Goal: Check status: Check status

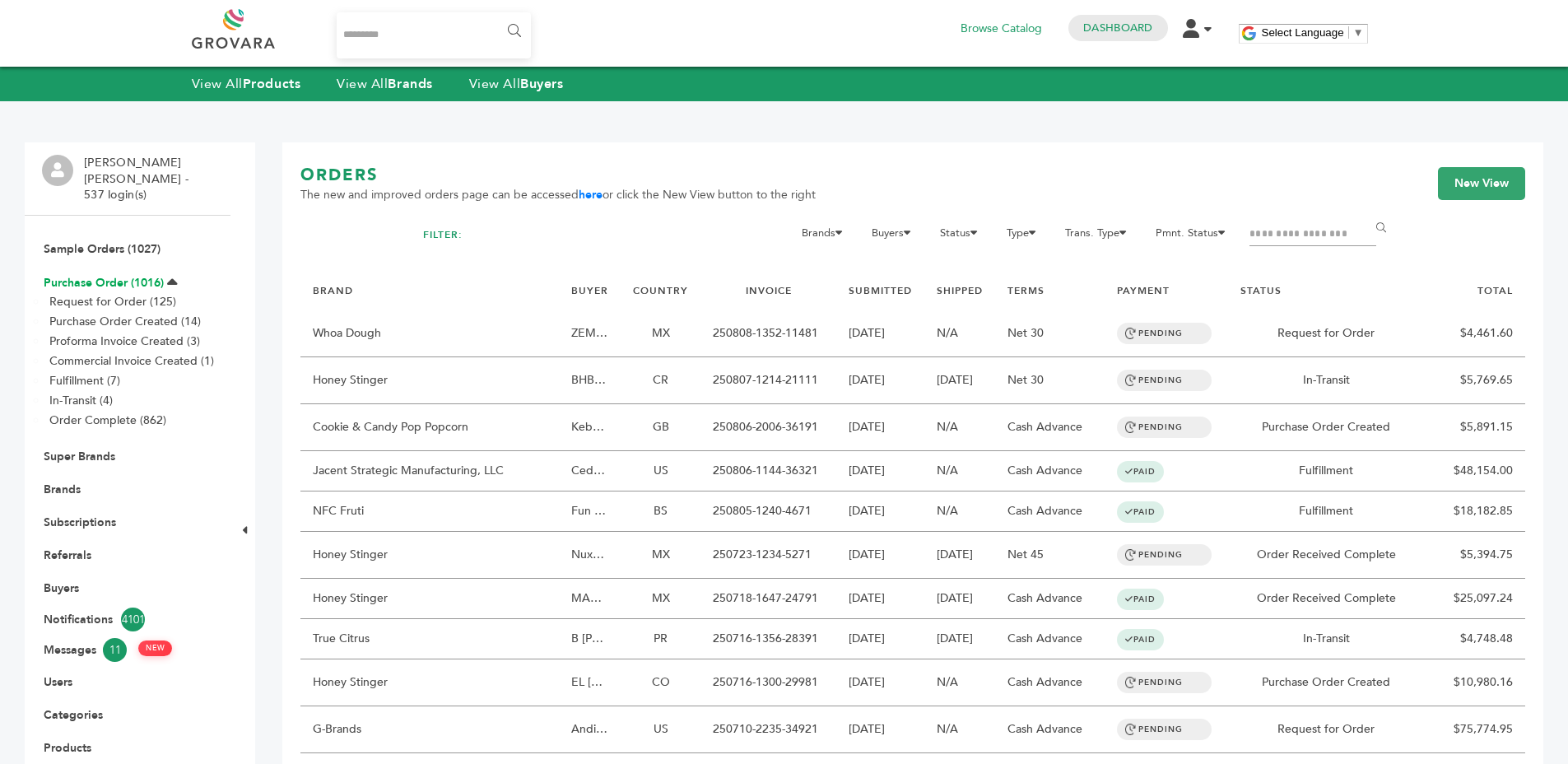
click at [53, 275] on link "Purchase Order (1016)" at bounding box center [104, 283] width 120 height 16
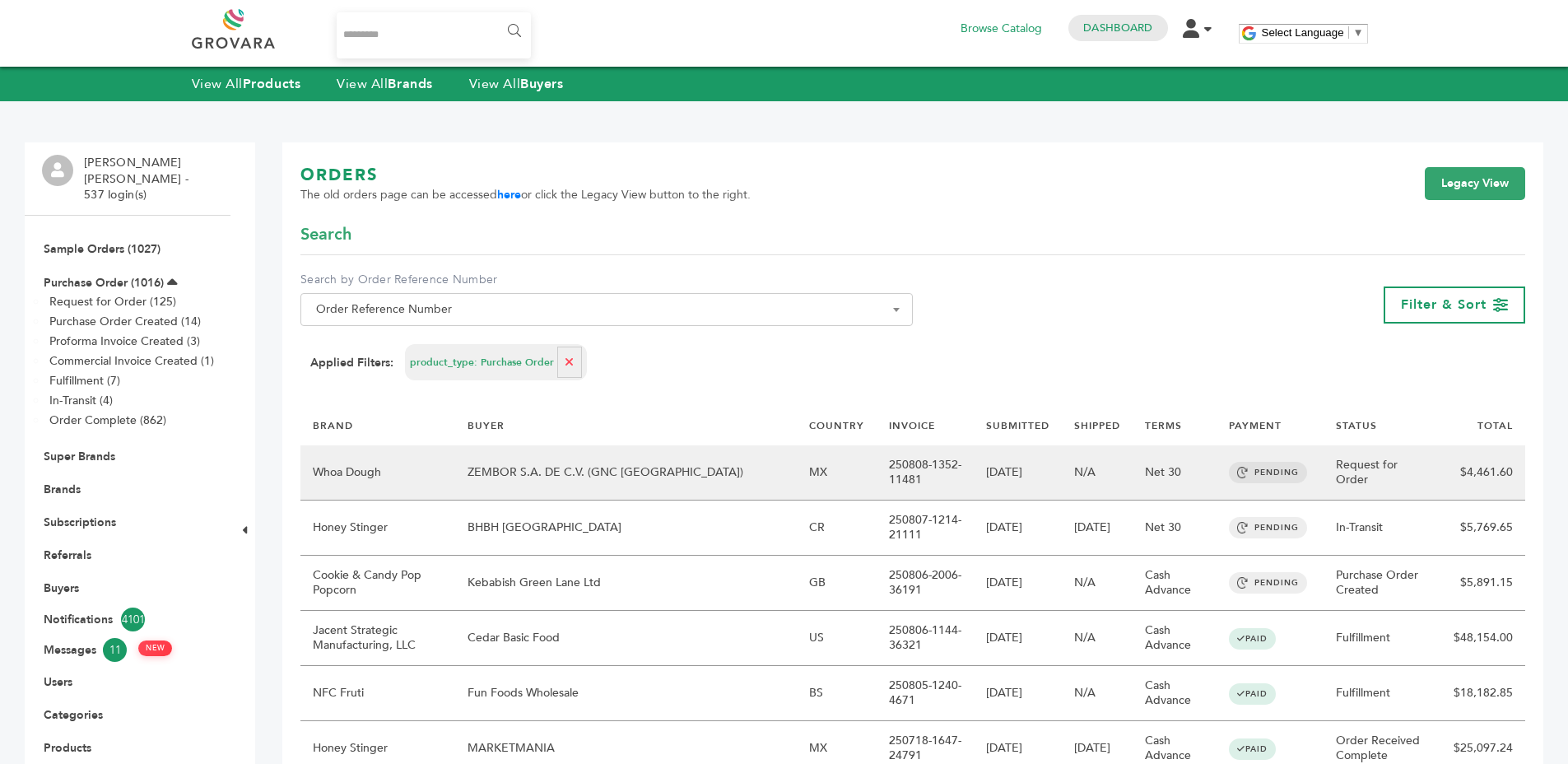
click at [666, 484] on td "ZEMBOR S.A. DE C.V. (GNC [GEOGRAPHIC_DATA])" at bounding box center [626, 473] width 342 height 55
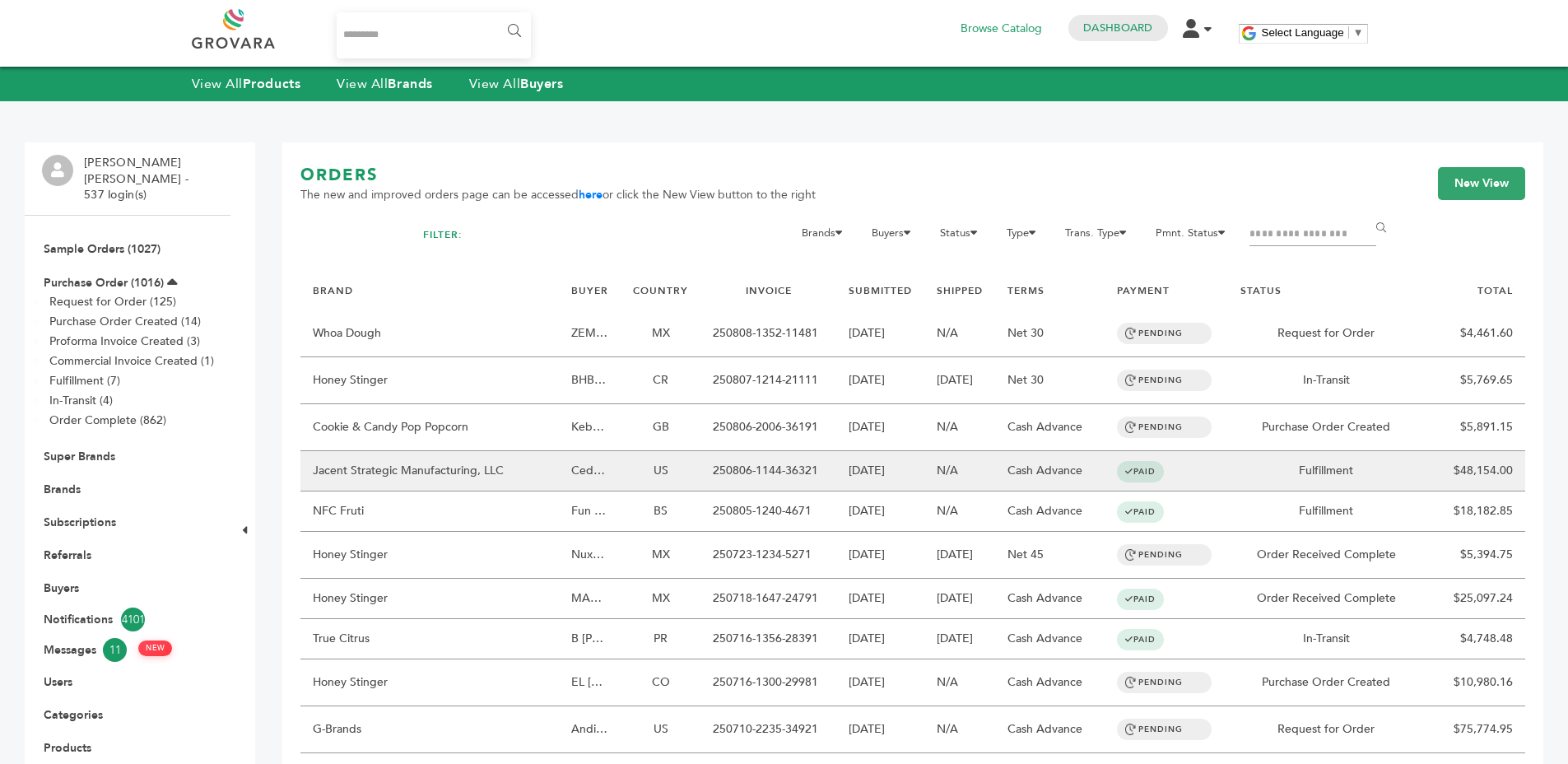
click at [971, 476] on td "N/A" at bounding box center [960, 471] width 71 height 40
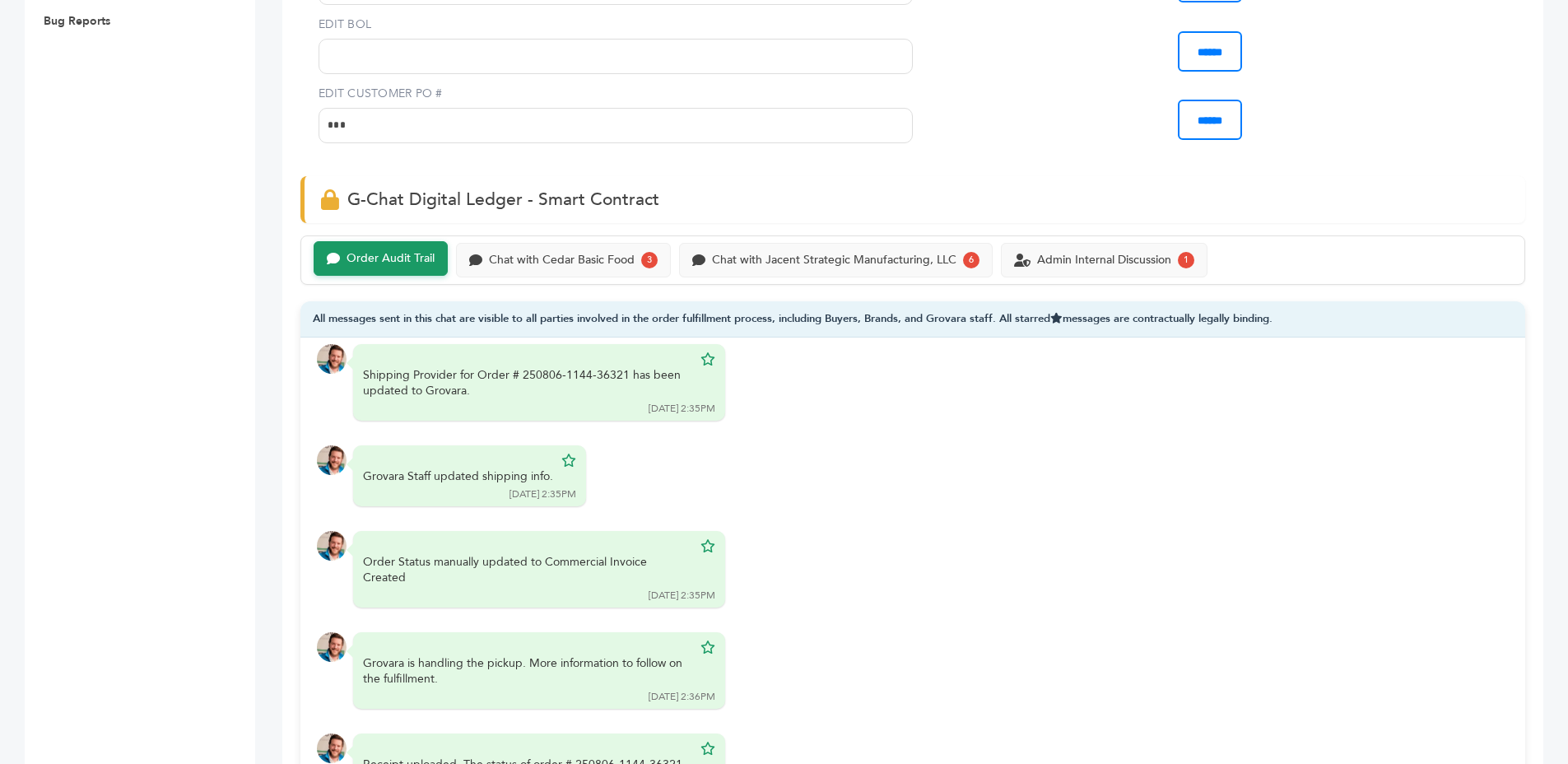
scroll to position [6727, 0]
click at [597, 246] on div "Chat with Cedar Basic Food 3" at bounding box center [563, 258] width 215 height 34
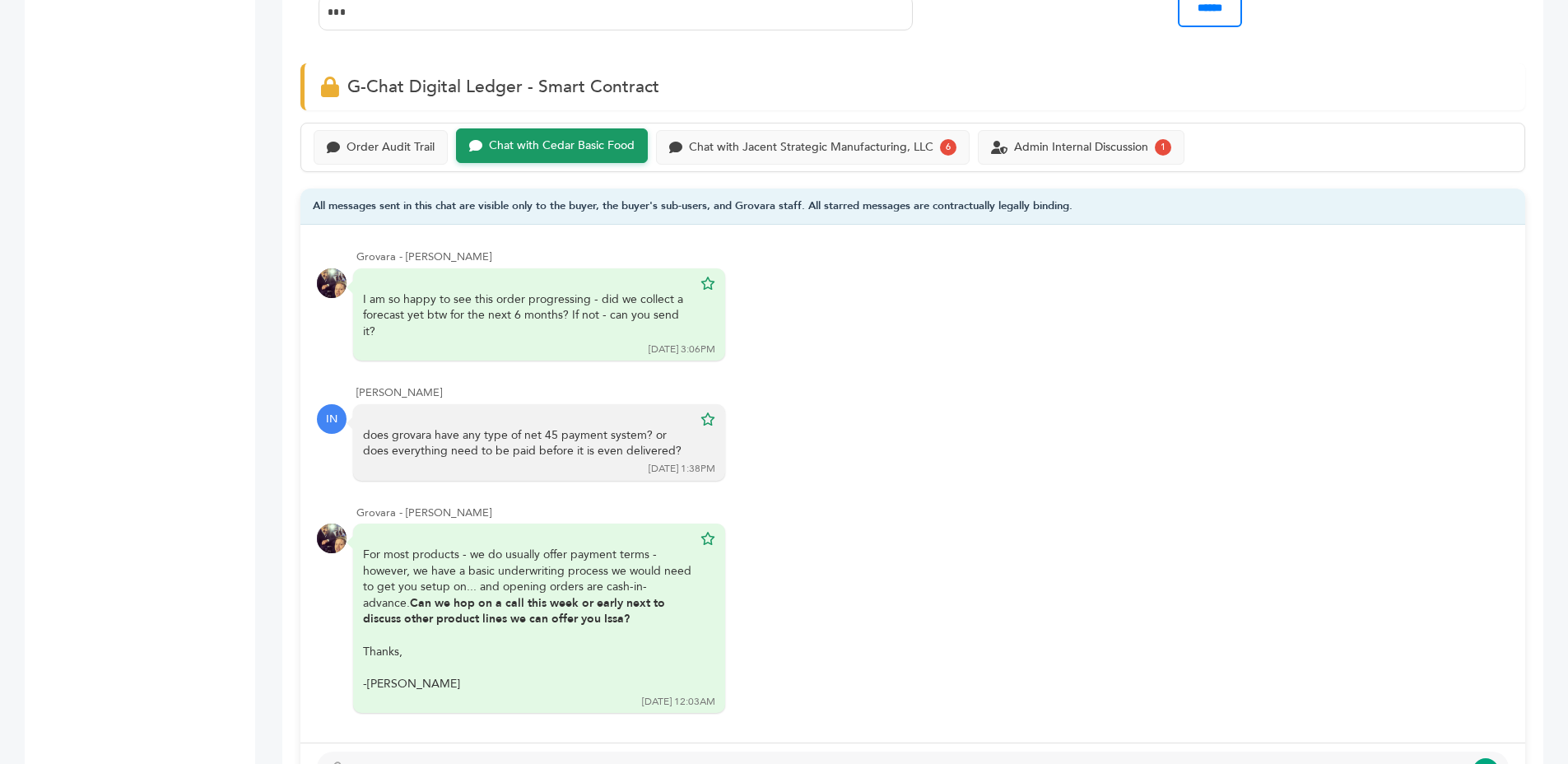
scroll to position [1028, 0]
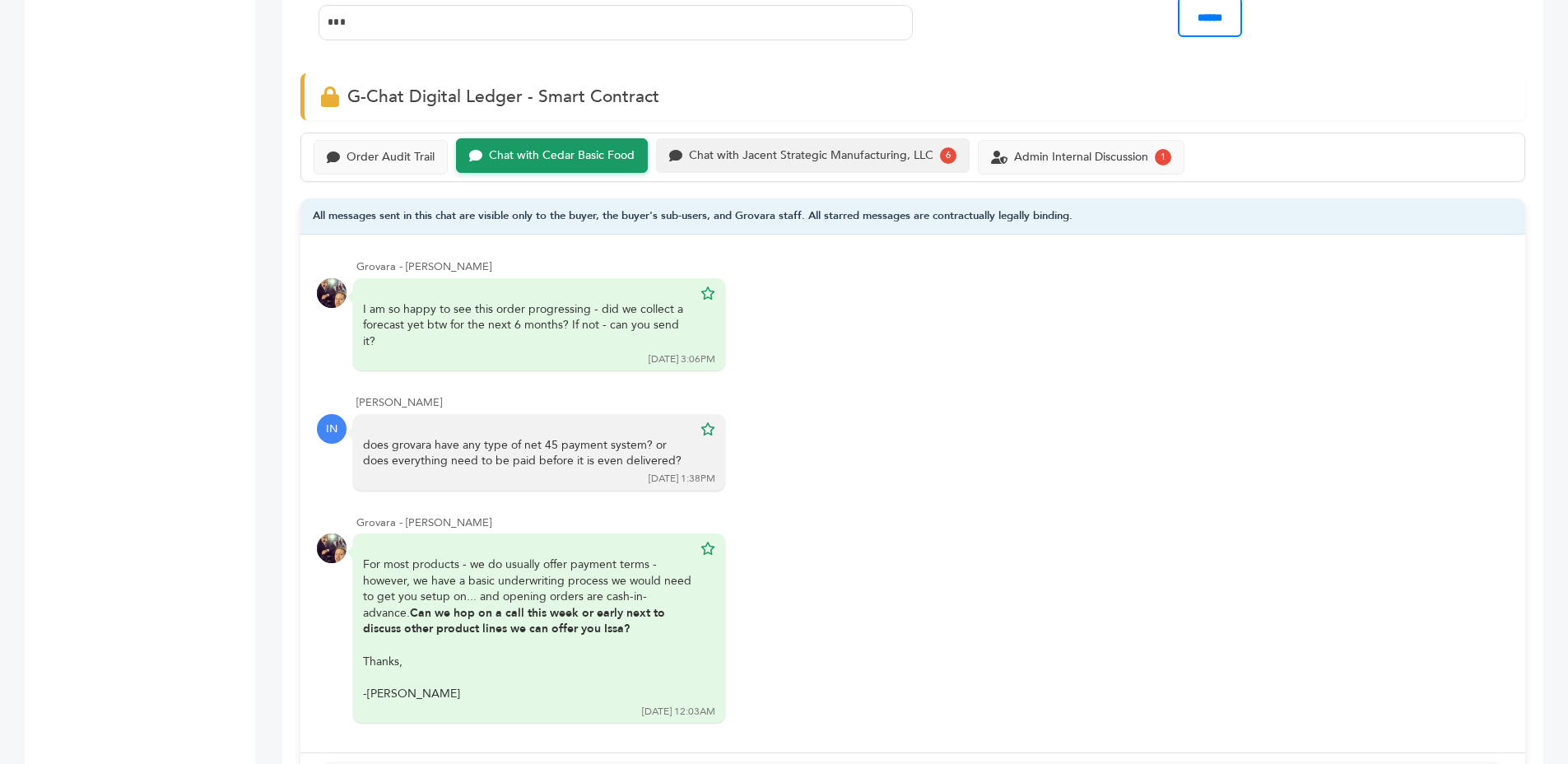
click at [745, 149] on div "Chat with Jacent Strategic Manufacturing, LLC" at bounding box center [811, 155] width 245 height 14
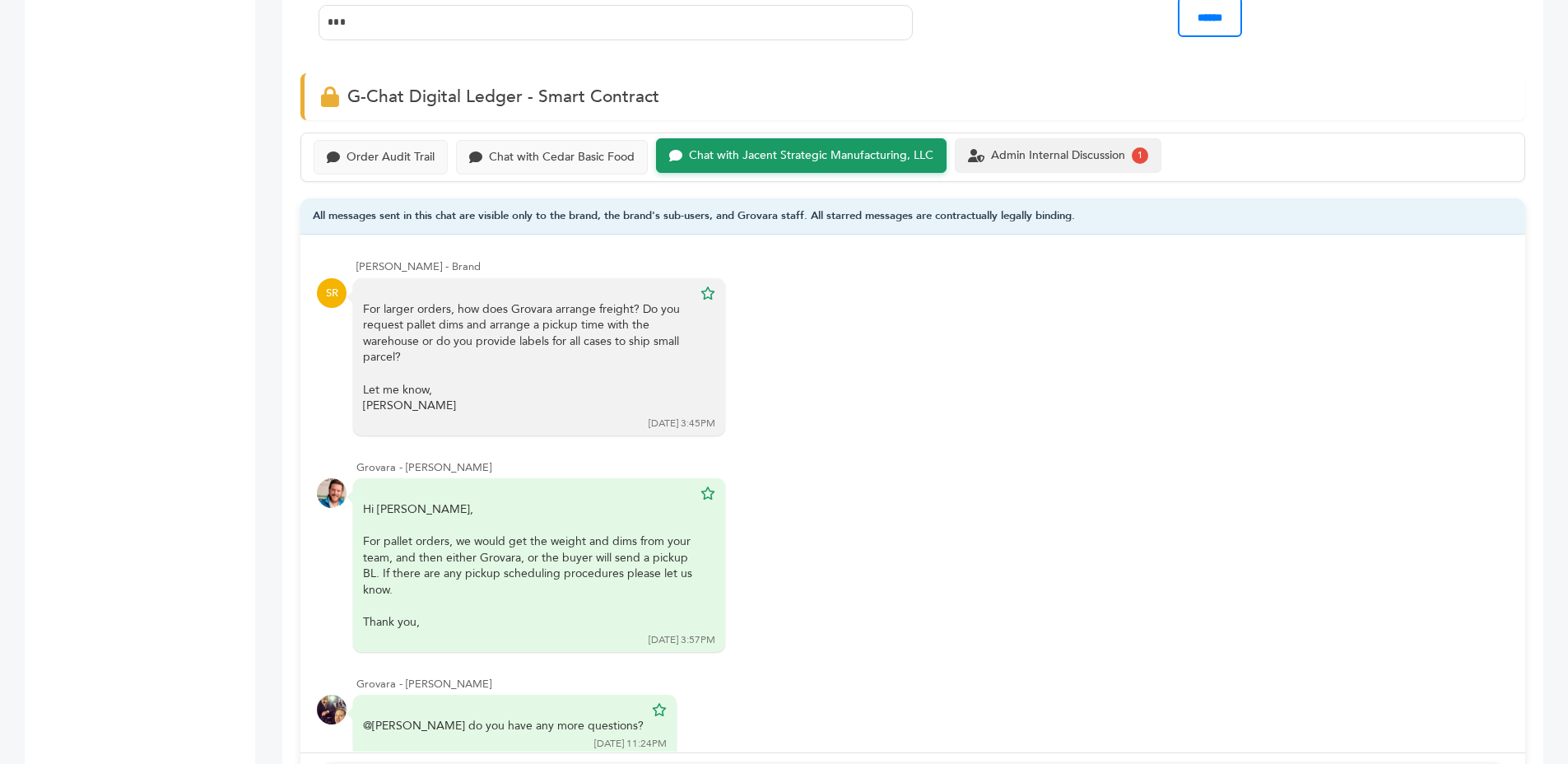
click at [1029, 149] on div "Admin Internal Discussion" at bounding box center [1058, 155] width 134 height 14
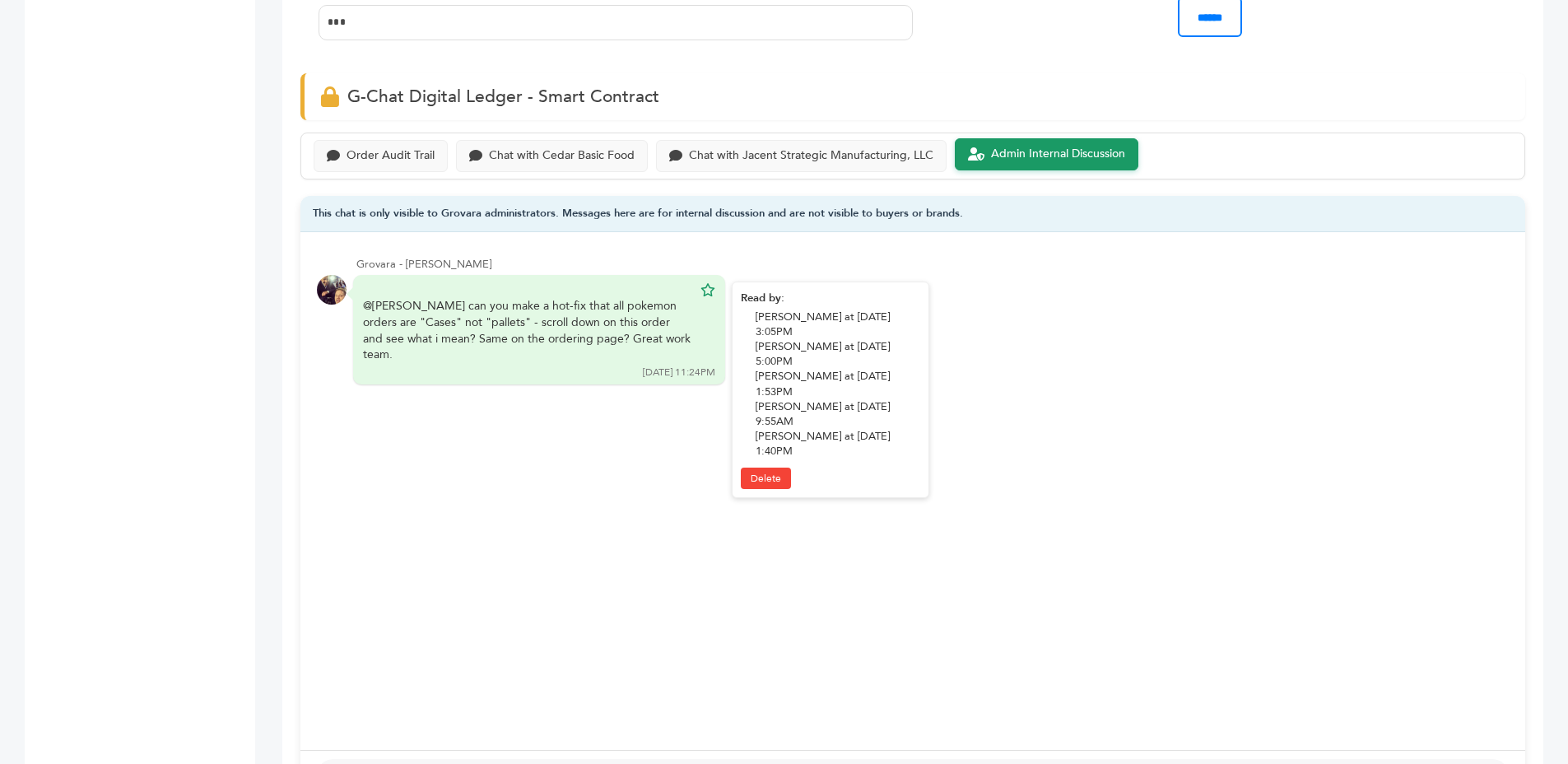
click at [464, 312] on div "@smit can you make a hot-fix that all pokemon orders are "Cases" not "pallets" …" at bounding box center [528, 330] width 329 height 64
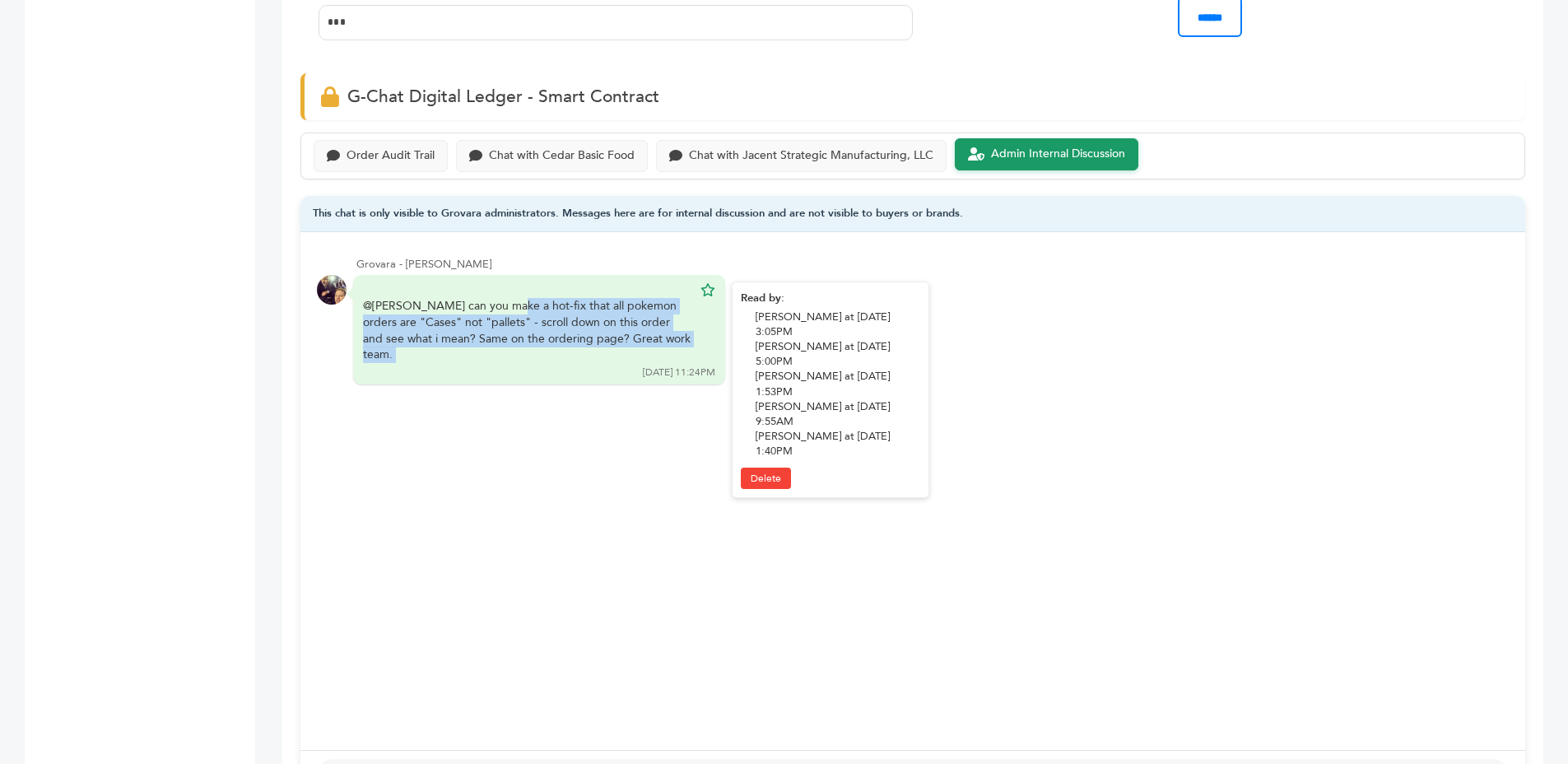
click at [464, 312] on div "@smit can you make a hot-fix that all pokemon orders are "Cases" not "pallets" …" at bounding box center [528, 330] width 329 height 64
click at [530, 316] on div "@smit can you make a hot-fix that all pokemon orders are "Cases" not "pallets" …" at bounding box center [528, 330] width 329 height 64
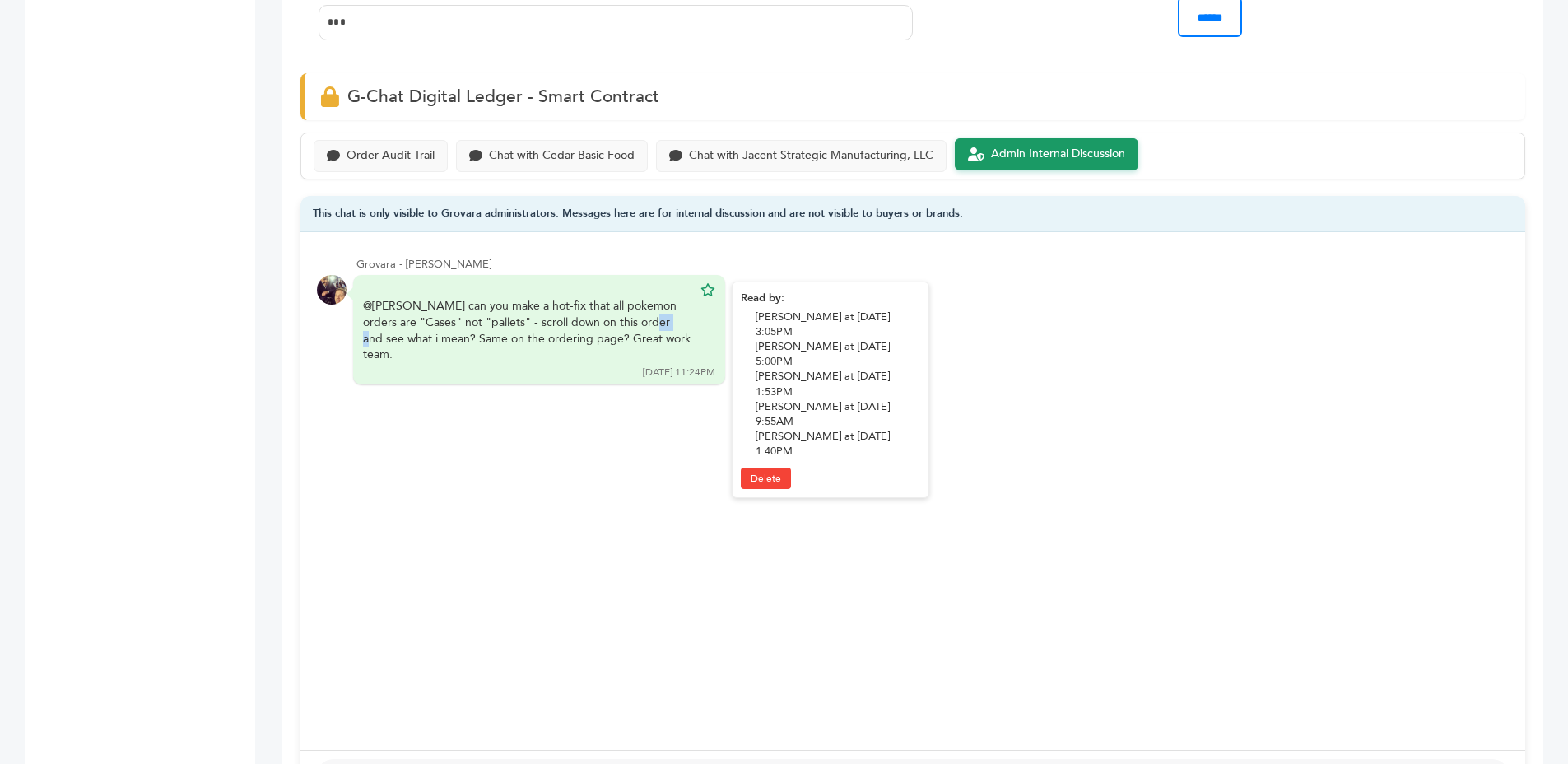
click at [530, 316] on div "@smit can you make a hot-fix that all pokemon orders are "Cases" not "pallets" …" at bounding box center [528, 330] width 329 height 64
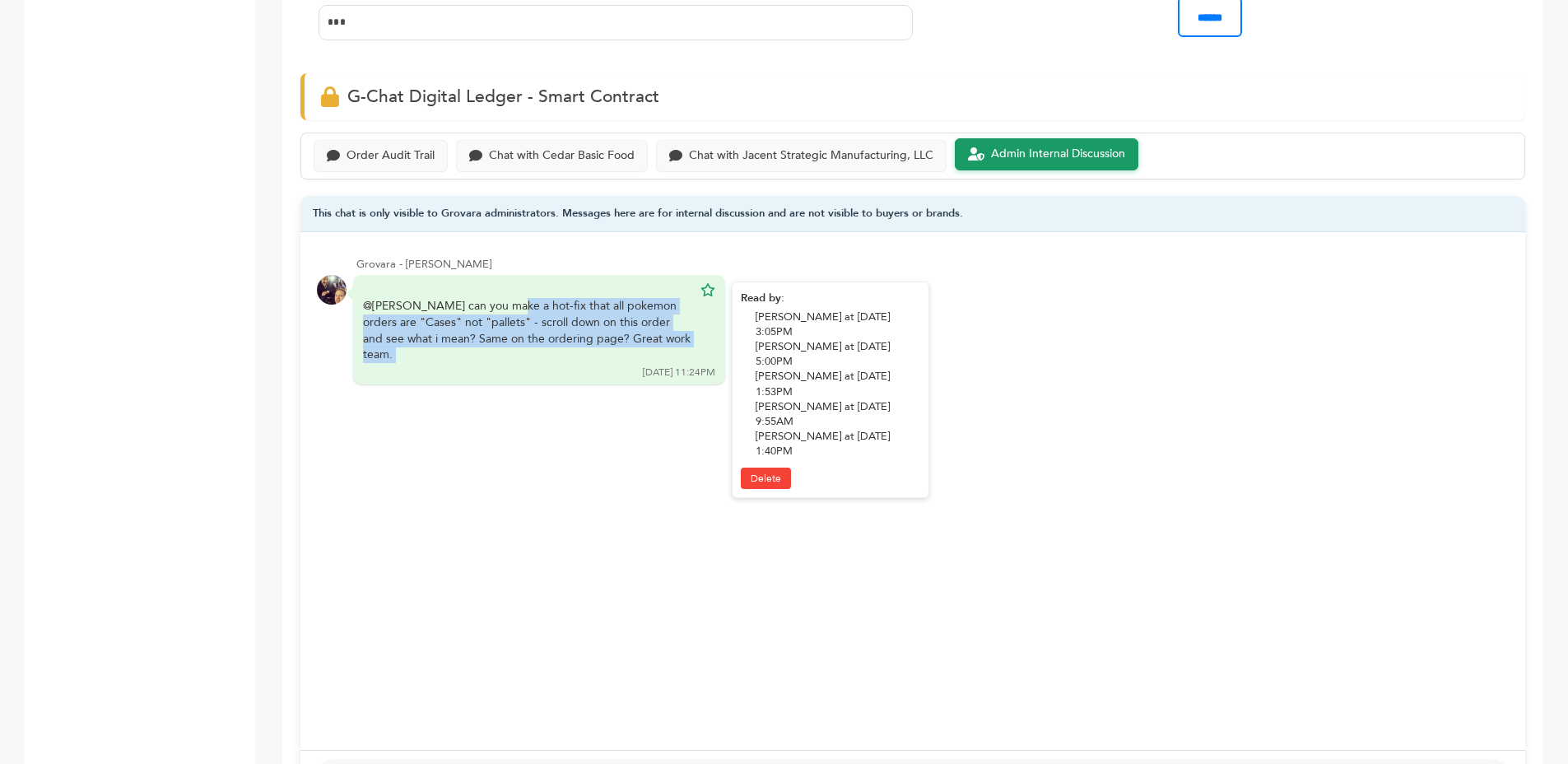
click at [530, 316] on div "@smit can you make a hot-fix that all pokemon orders are "Cases" not "pallets" …" at bounding box center [528, 330] width 329 height 64
click at [581, 319] on div "@smit can you make a hot-fix that all pokemon orders are "Cases" not "pallets" …" at bounding box center [528, 330] width 329 height 64
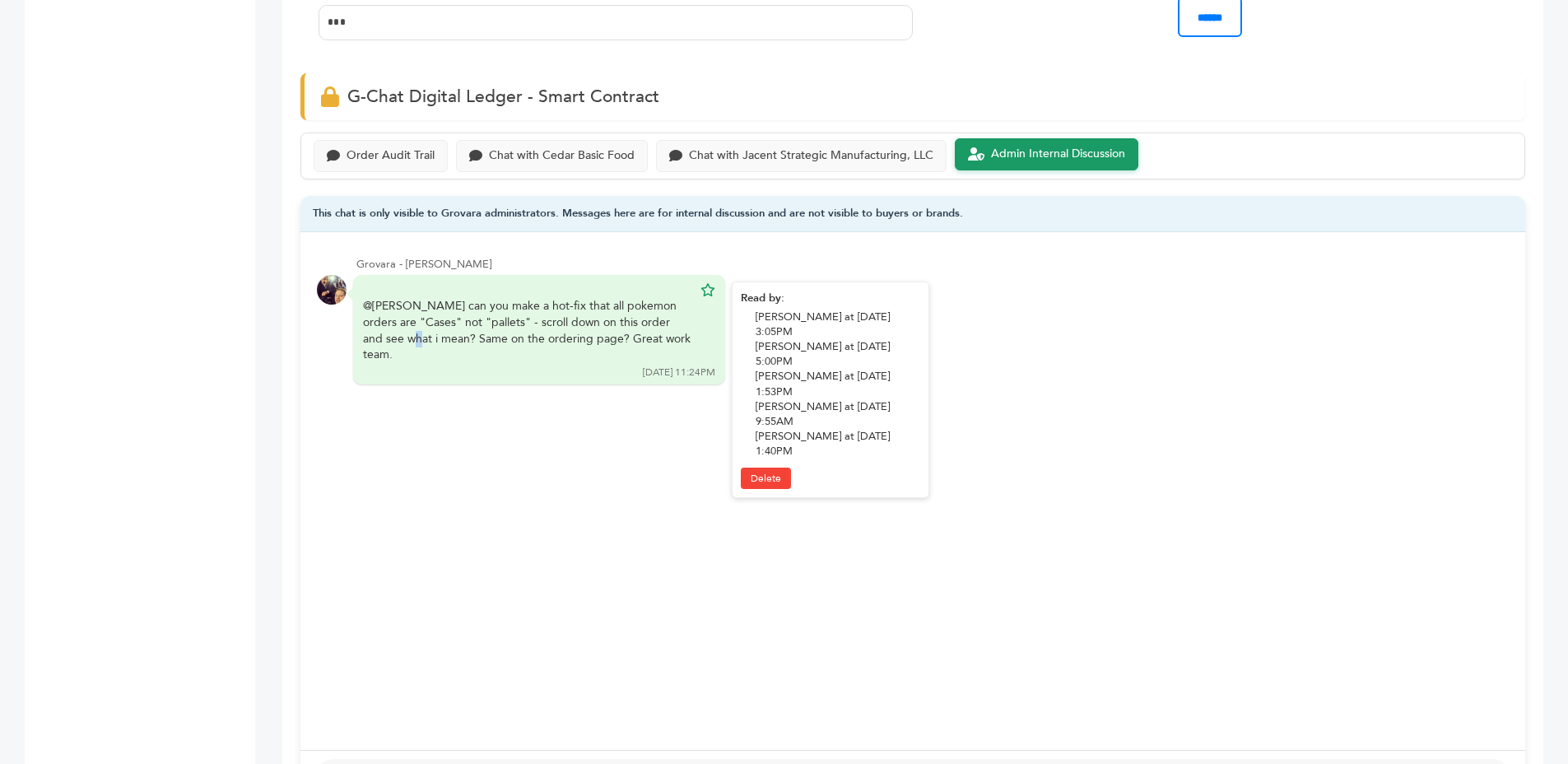
click at [581, 319] on div "@smit can you make a hot-fix that all pokemon orders are "Cases" not "pallets" …" at bounding box center [528, 330] width 329 height 64
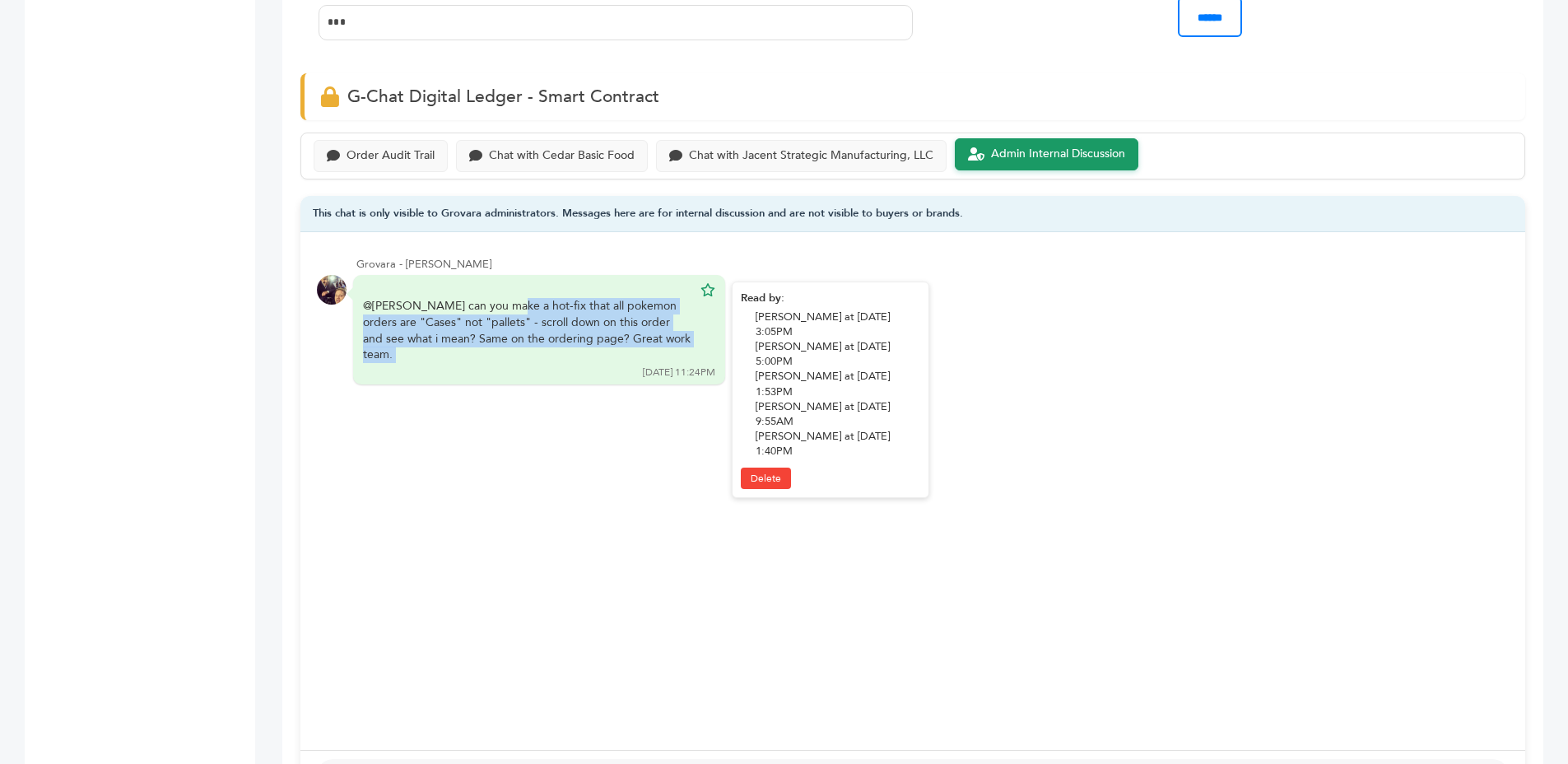
click at [581, 319] on div "@smit can you make a hot-fix that all pokemon orders are "Cases" not "pallets" …" at bounding box center [528, 330] width 329 height 64
drag, startPoint x: 581, startPoint y: 319, endPoint x: 619, endPoint y: 329, distance: 39.3
click at [581, 319] on div "@smit can you make a hot-fix that all pokemon orders are "Cases" not "pallets" …" at bounding box center [528, 330] width 329 height 64
click at [619, 329] on div "@smit can you make a hot-fix that all pokemon orders are "Cases" not "pallets" …" at bounding box center [528, 330] width 329 height 64
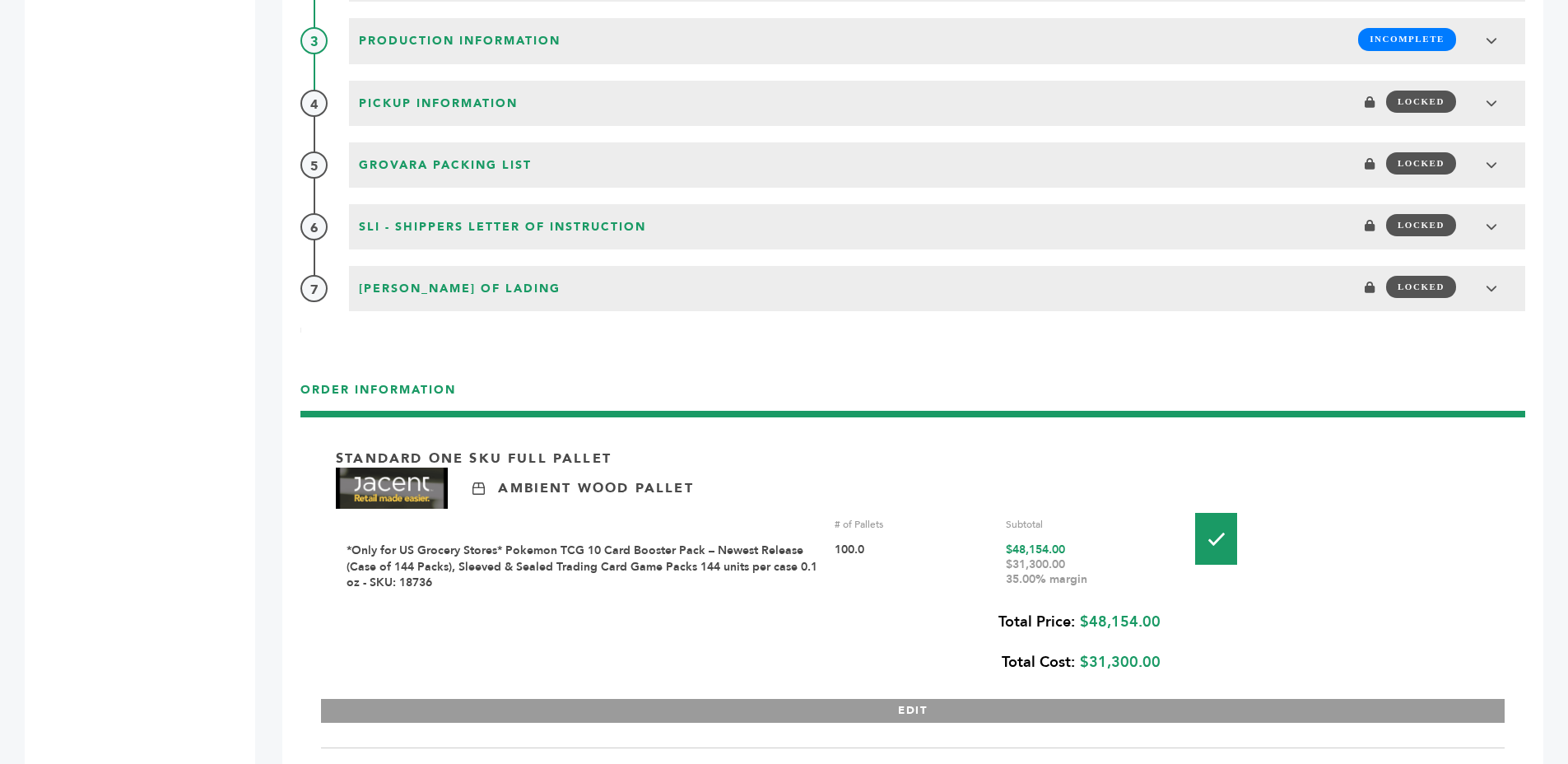
scroll to position [2020, 0]
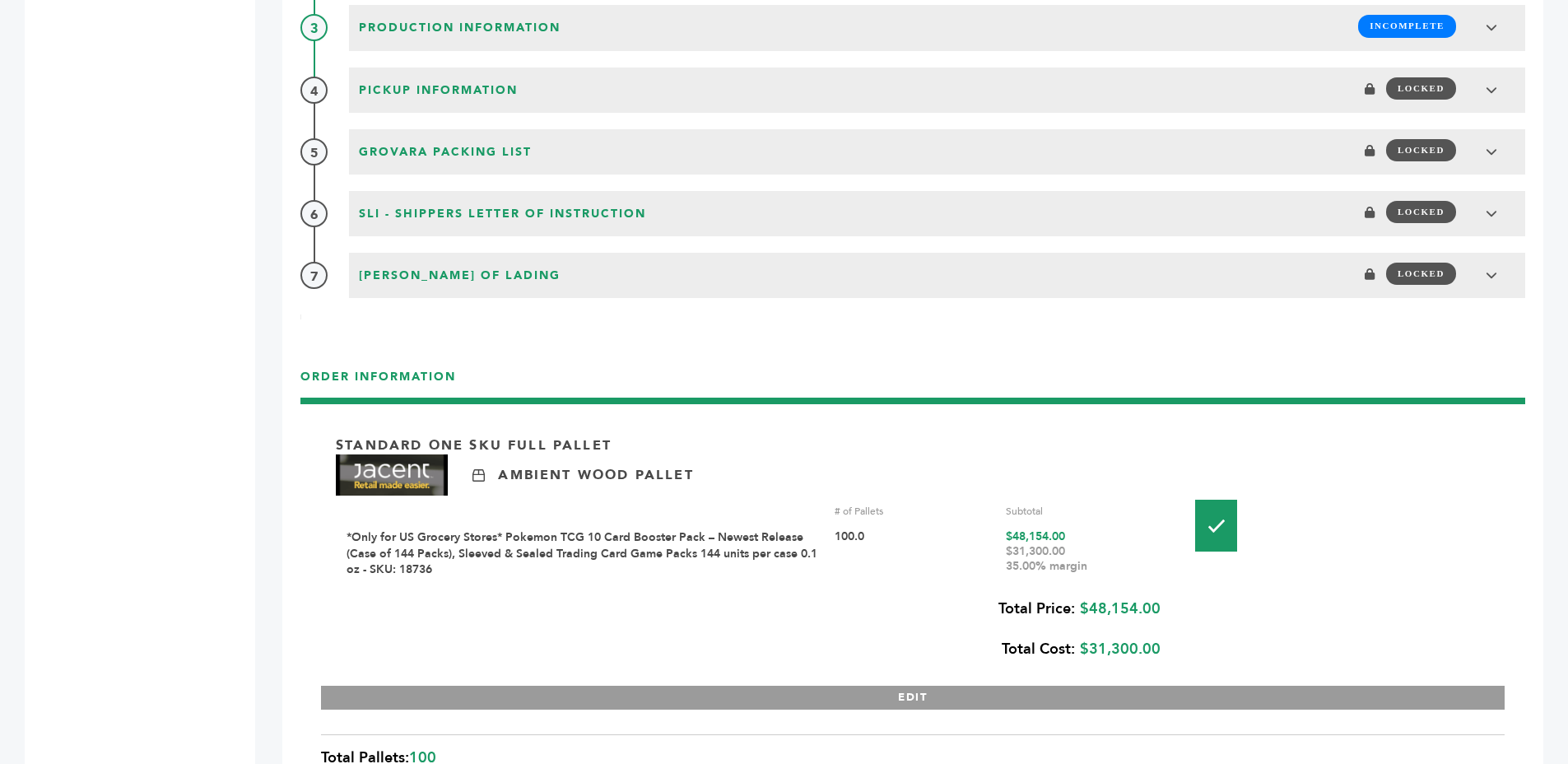
click at [783, 251] on div "Payment to Grovara COMPLETE Payment information Shipper: Grovara Terms: Cash Ad…" at bounding box center [913, 89] width 1225 height 417
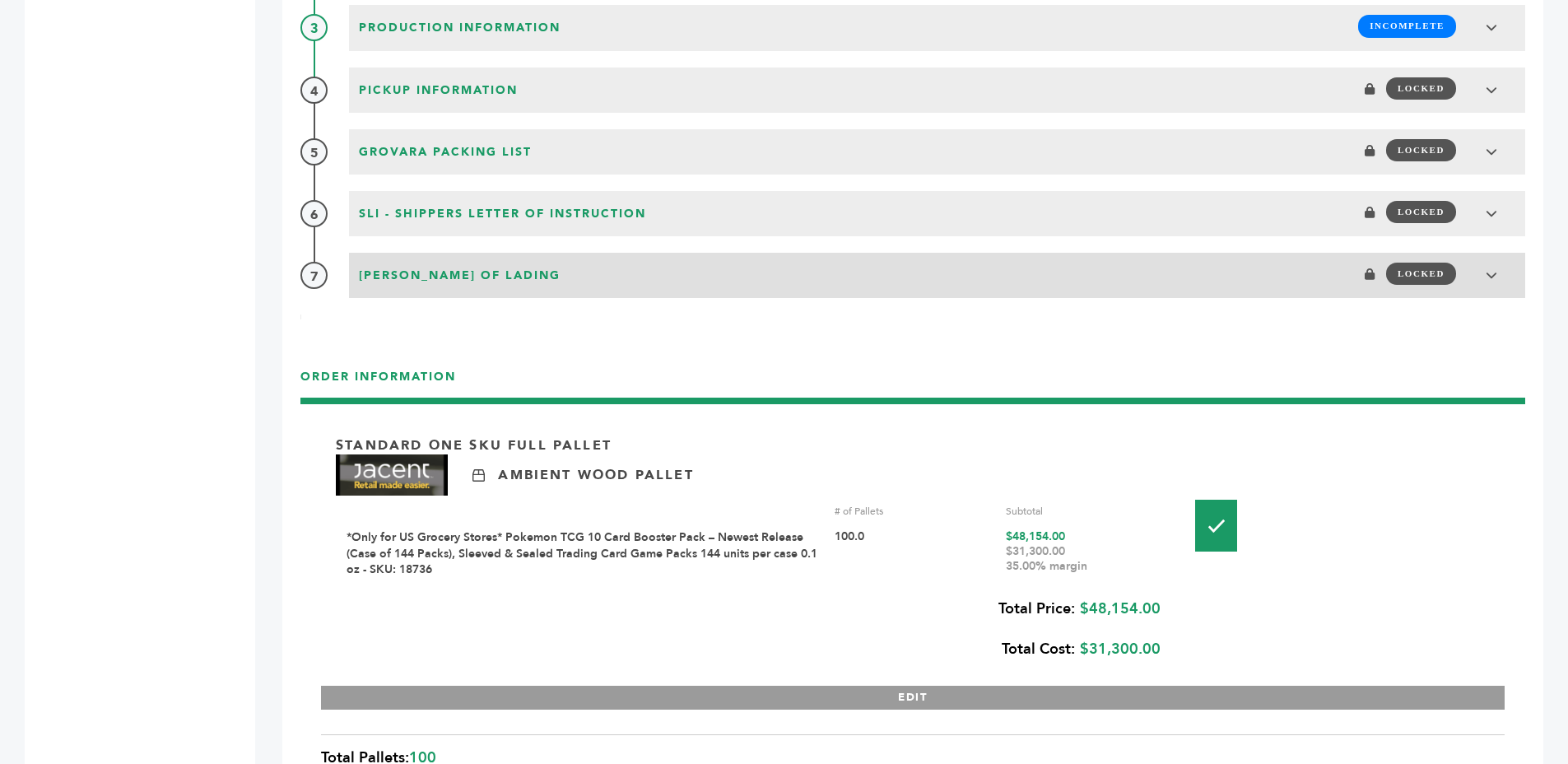
click at [825, 260] on div "Carrier Bill of Lading LOCKED" at bounding box center [937, 272] width 1166 height 31
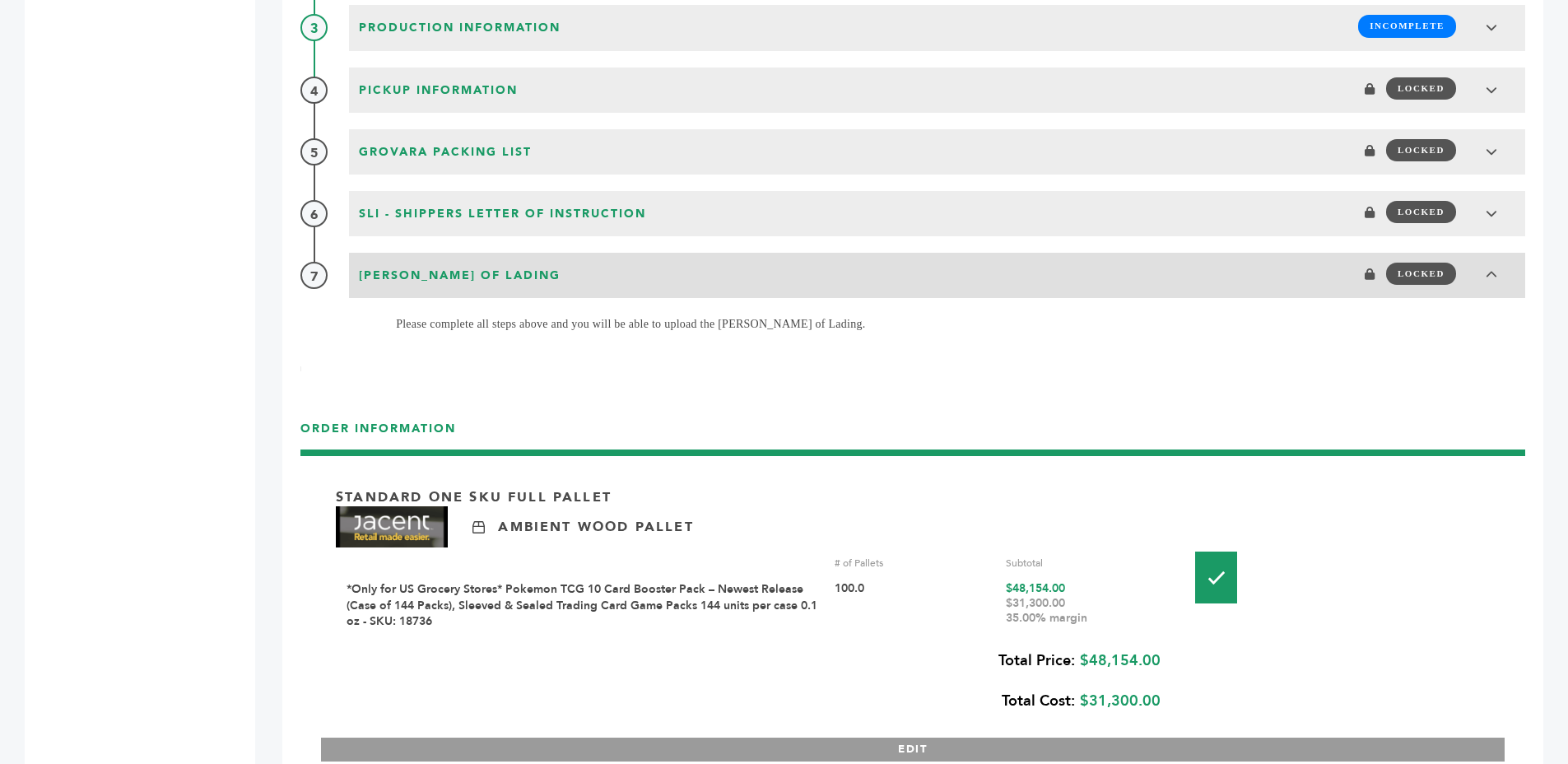
click at [821, 267] on div "Carrier Bill of Lading LOCKED" at bounding box center [937, 272] width 1166 height 31
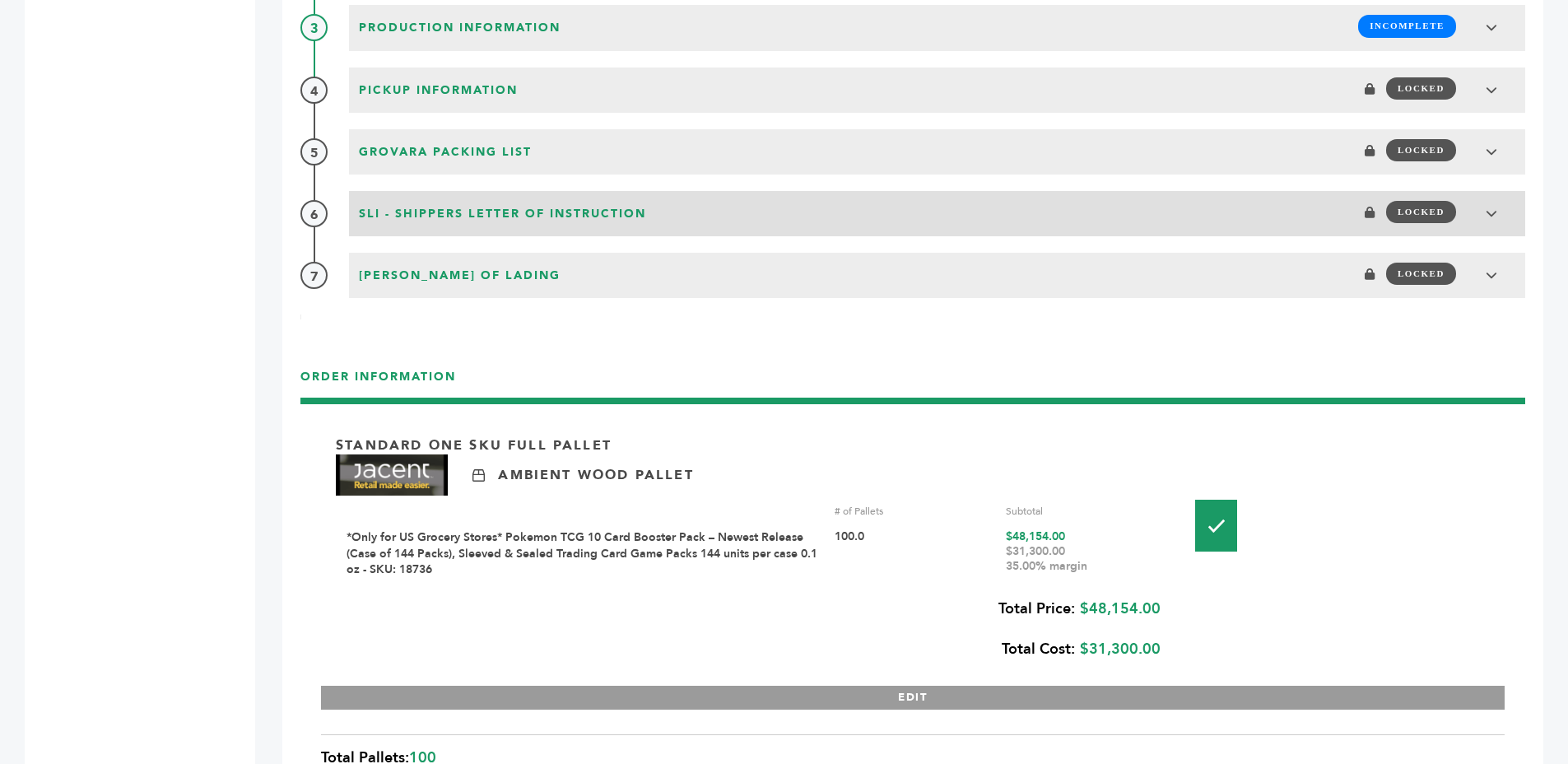
click at [804, 218] on div "SLI - Shippers Letter of Instruction LOCKED" at bounding box center [937, 211] width 1166 height 31
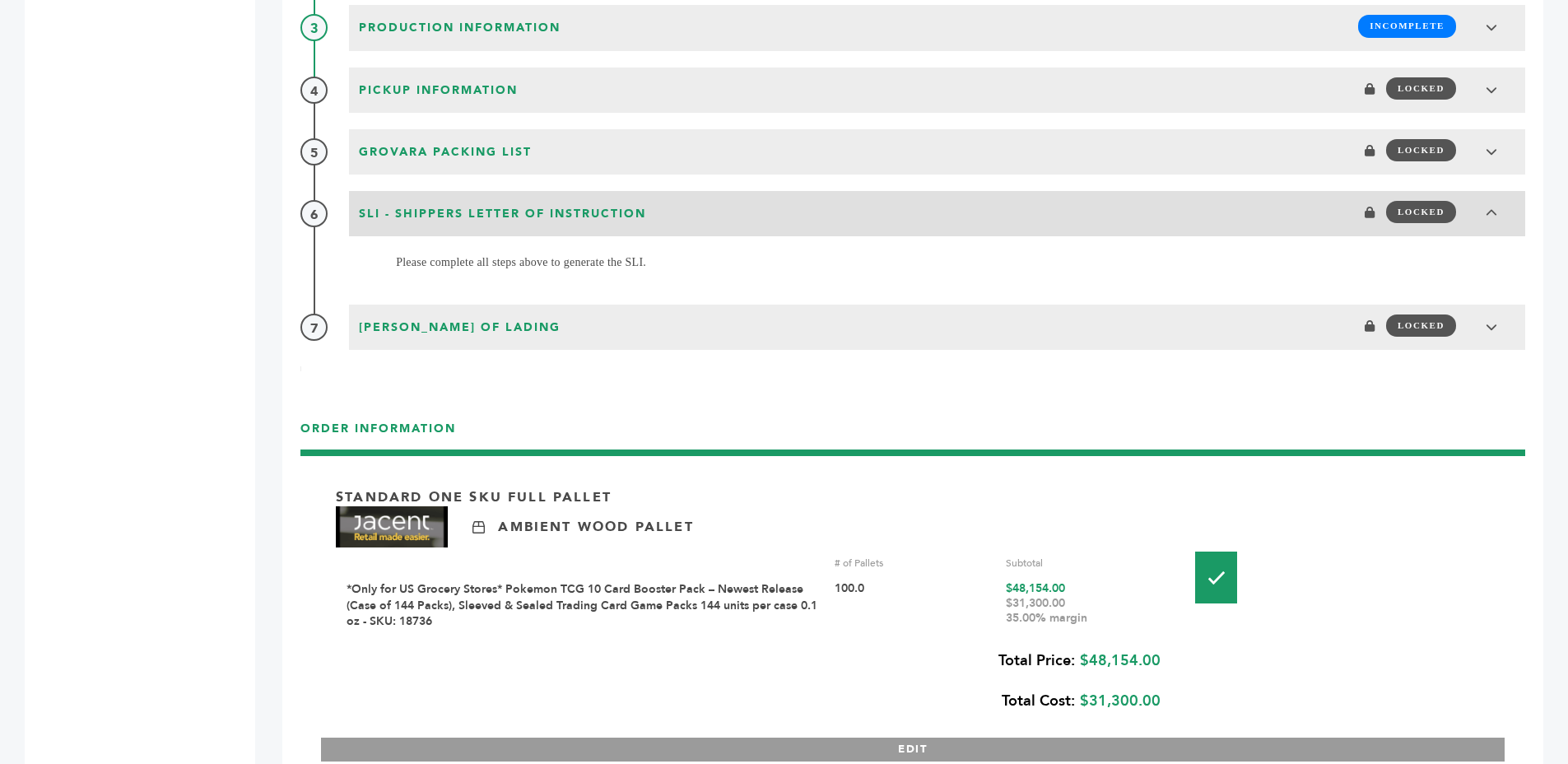
click at [801, 216] on div "SLI - Shippers Letter of Instruction LOCKED" at bounding box center [937, 211] width 1166 height 31
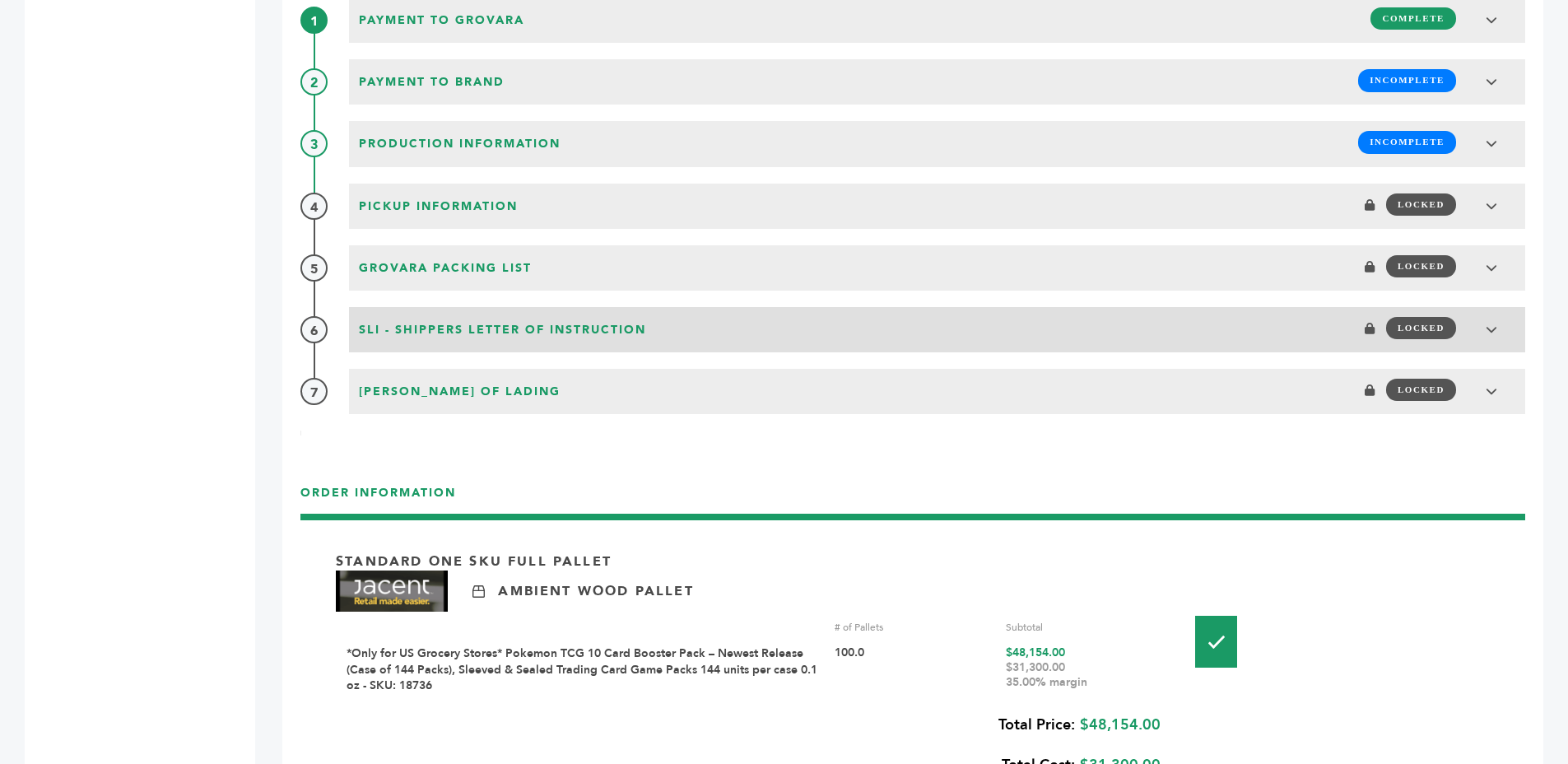
scroll to position [1776, 0]
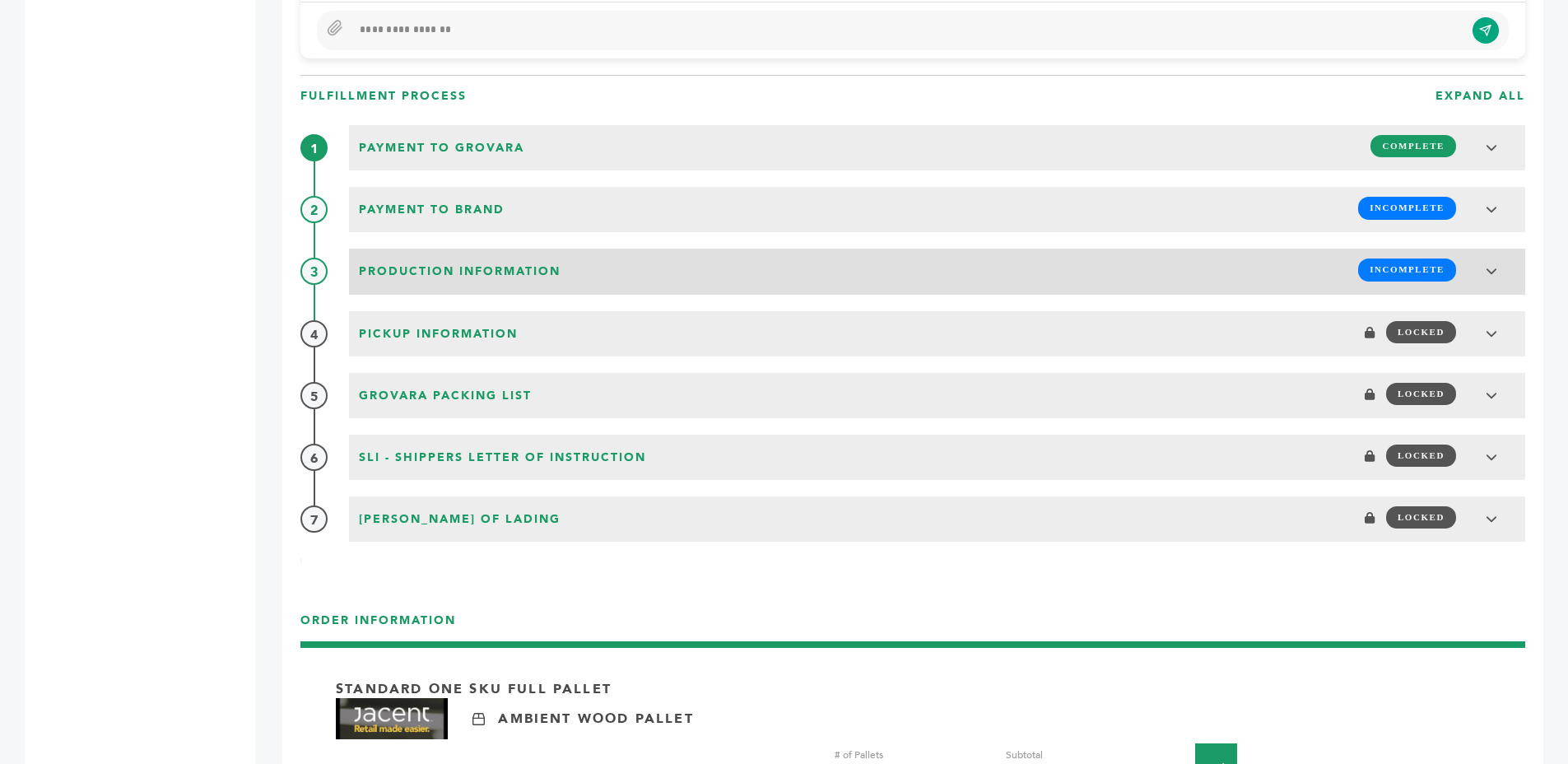
click at [815, 270] on div "Production Information INCOMPLETE" at bounding box center [937, 268] width 1166 height 31
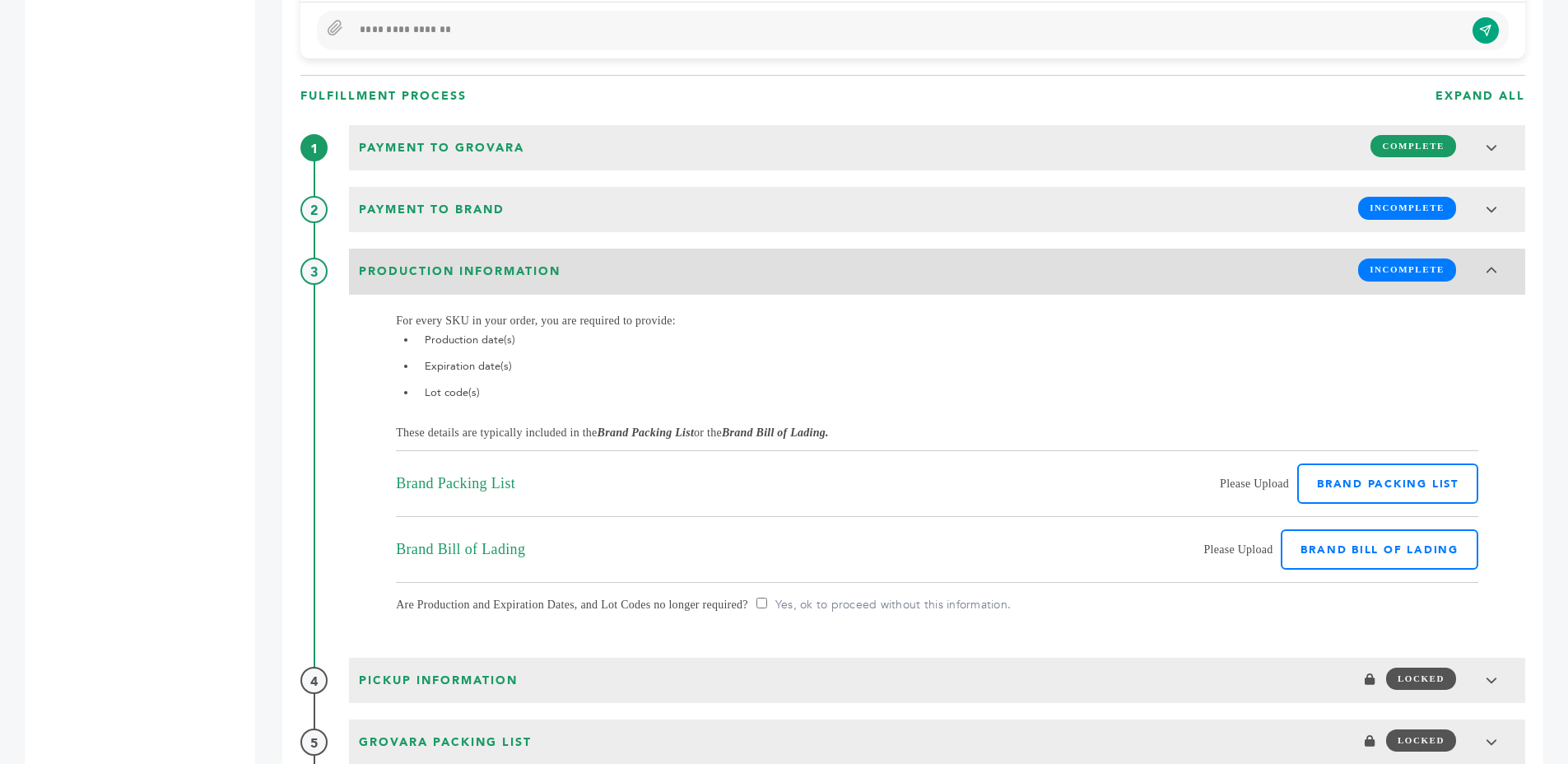
click at [816, 270] on div "Production Information INCOMPLETE" at bounding box center [937, 268] width 1166 height 31
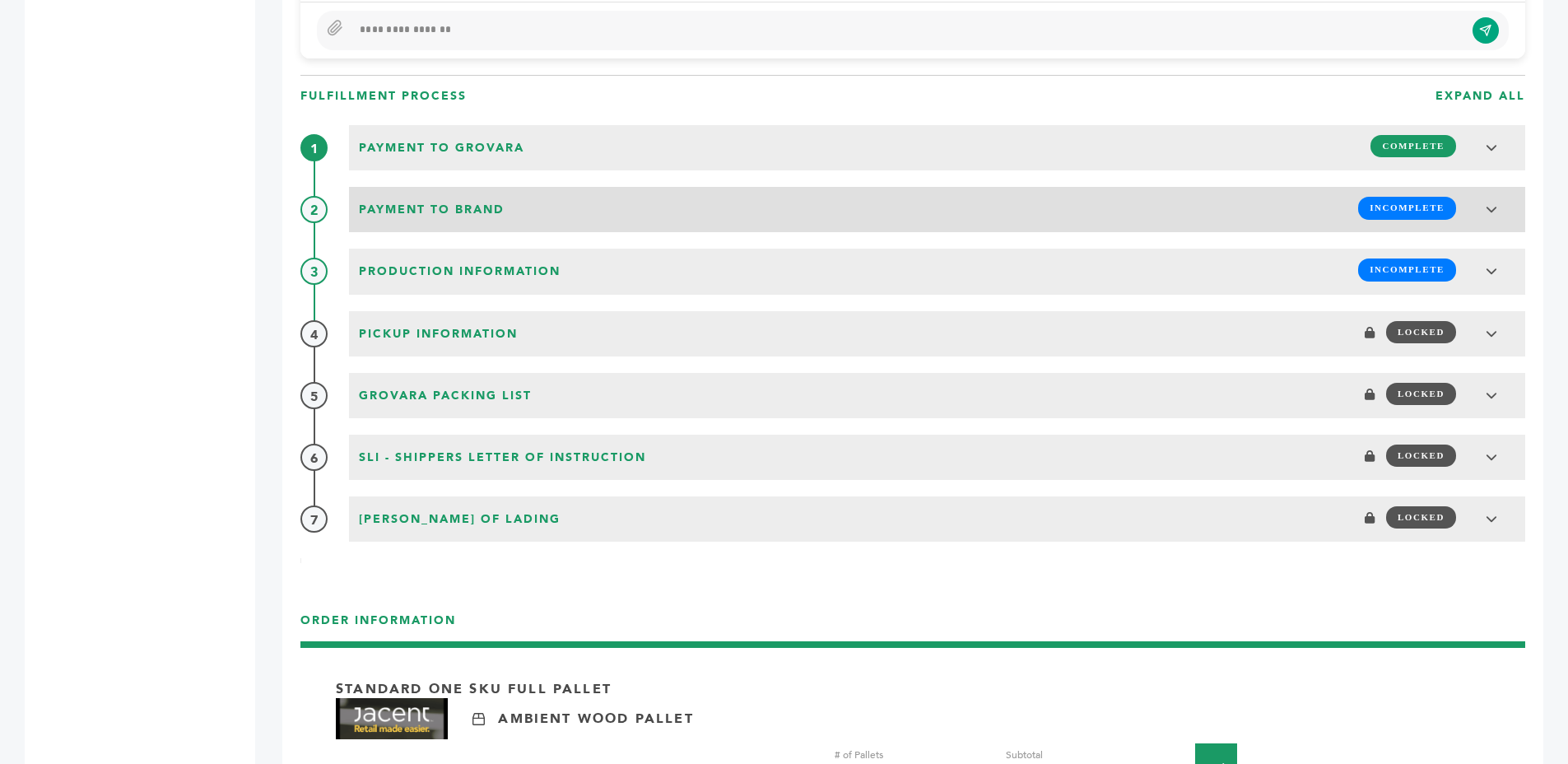
click at [781, 198] on div "Payment to brand INCOMPLETE" at bounding box center [937, 207] width 1166 height 31
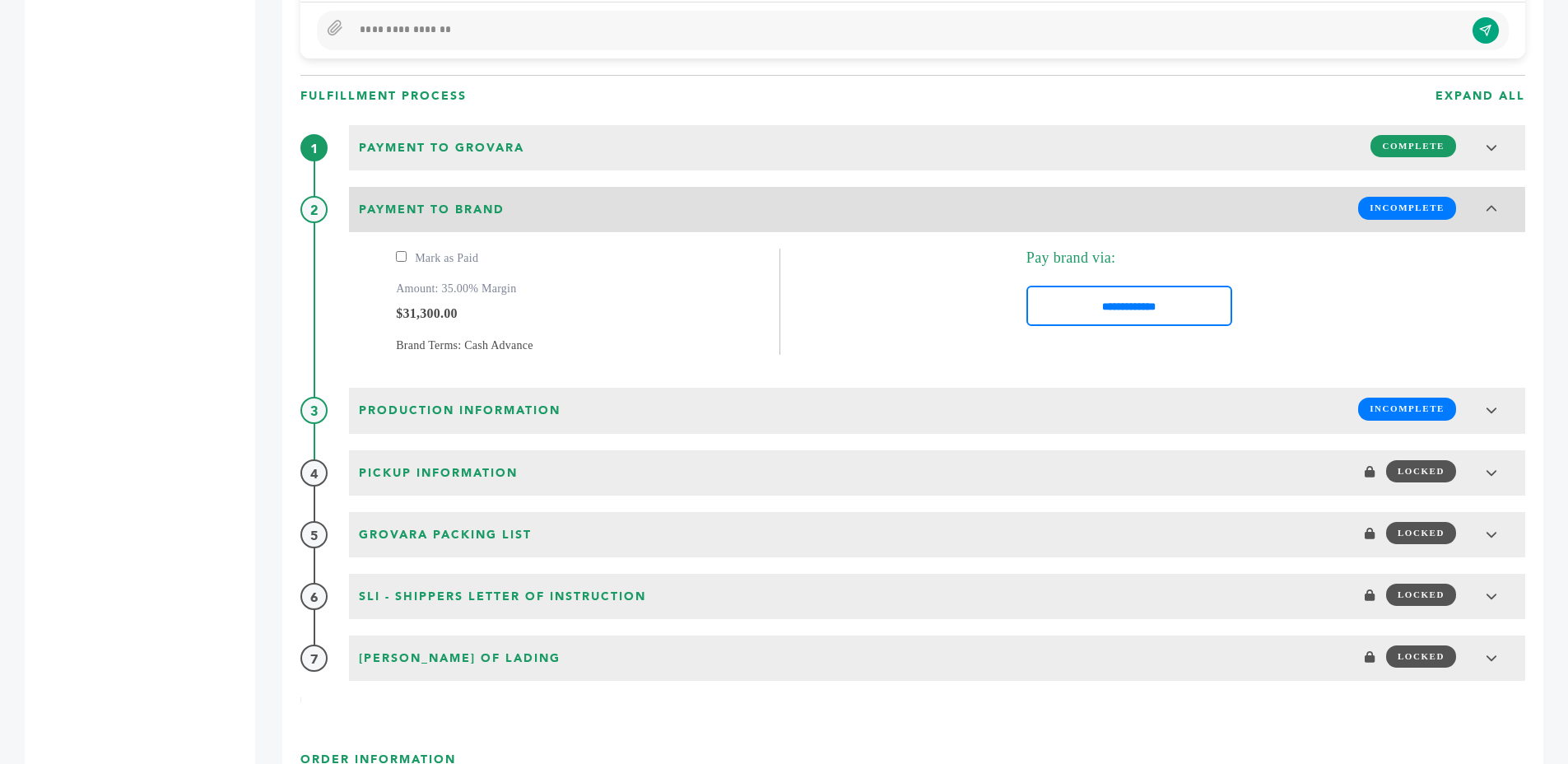
click at [781, 198] on div "Payment to brand INCOMPLETE" at bounding box center [937, 207] width 1166 height 31
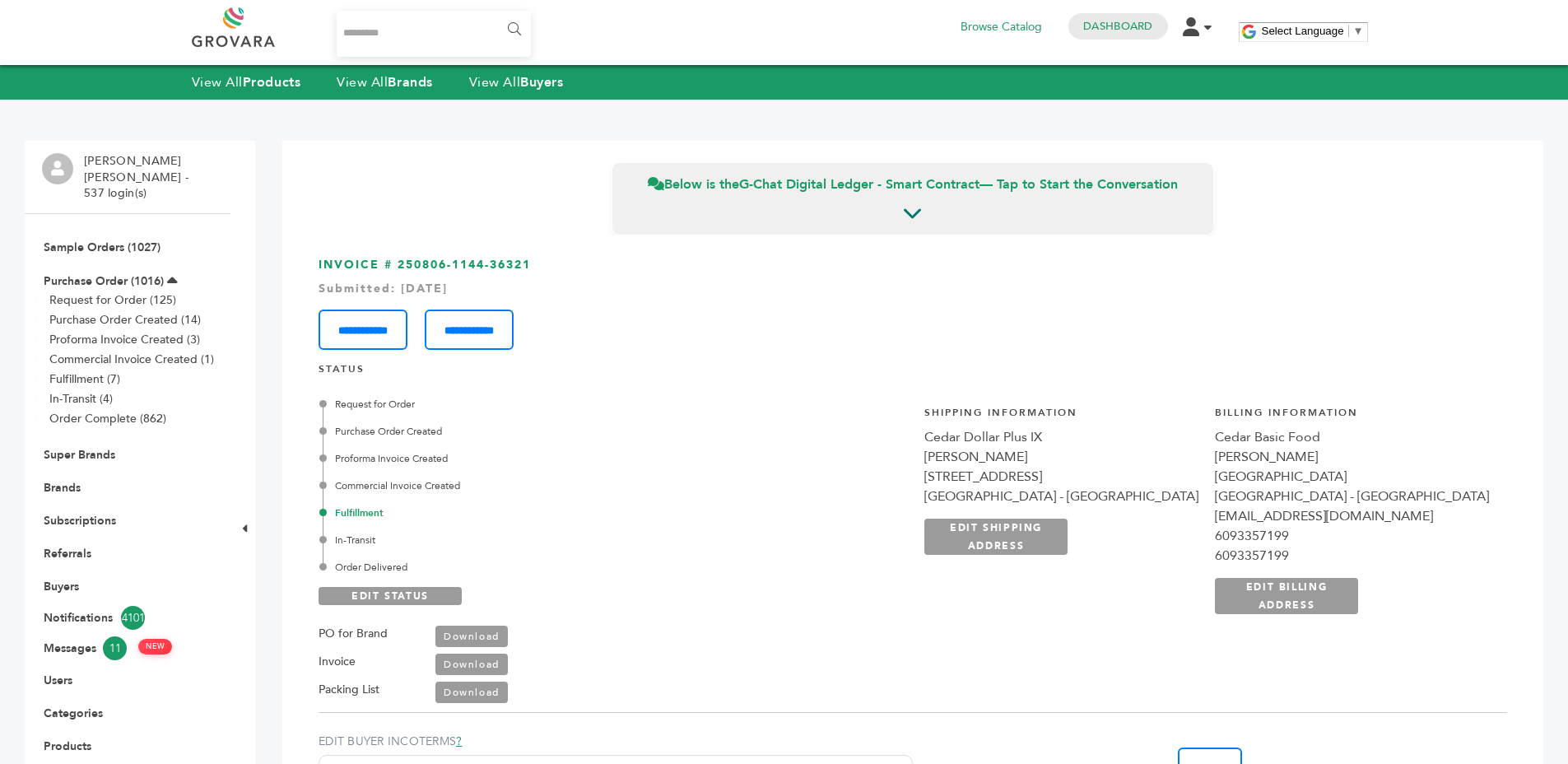
scroll to position [0, 0]
